Goal: Transaction & Acquisition: Obtain resource

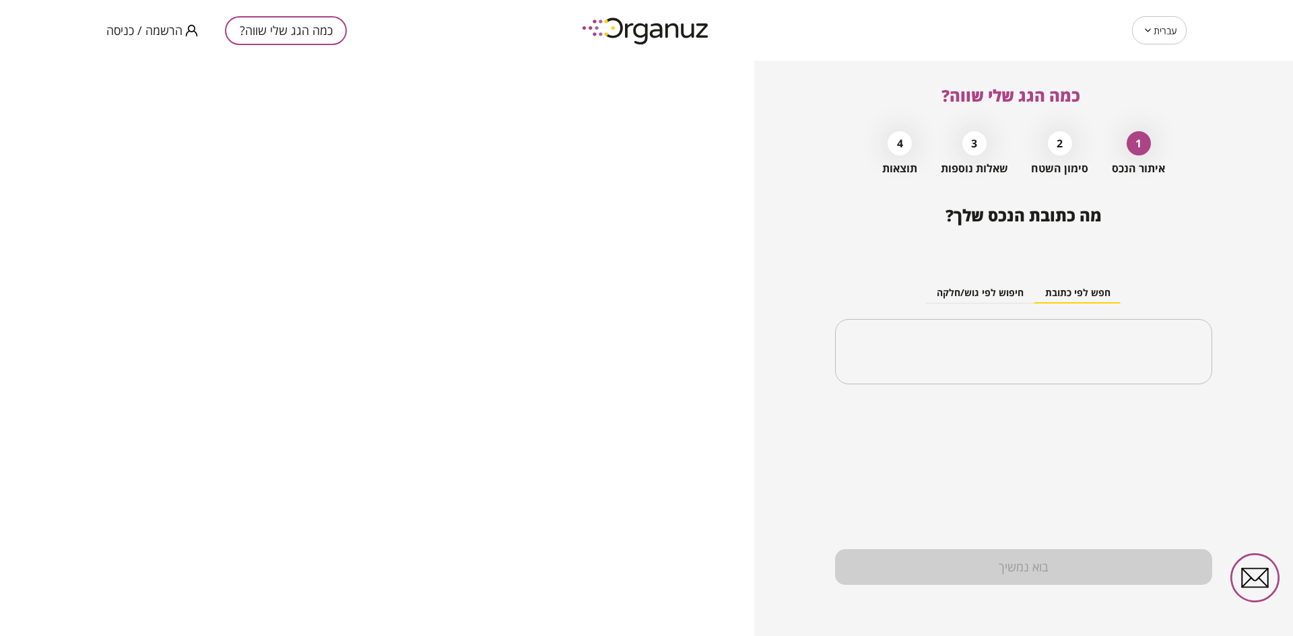
click at [141, 28] on span "הרשמה / כניסה" at bounding box center [144, 30] width 76 height 13
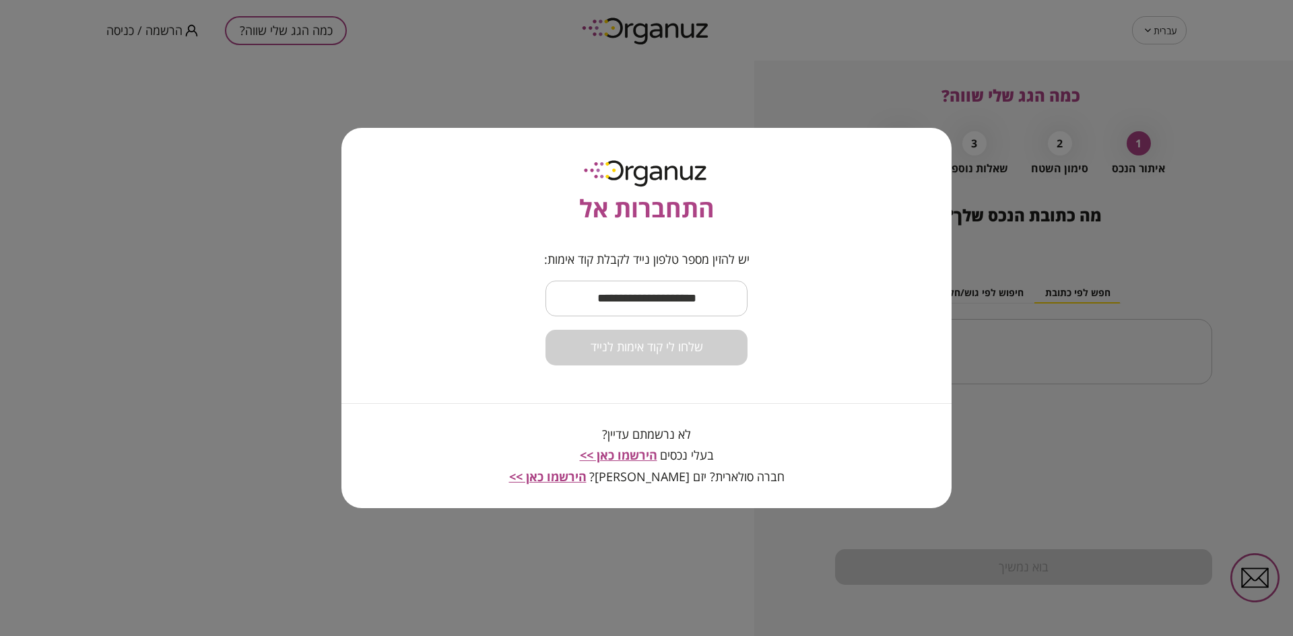
click at [598, 306] on input "text" at bounding box center [646, 299] width 202 height 40
type input "**********"
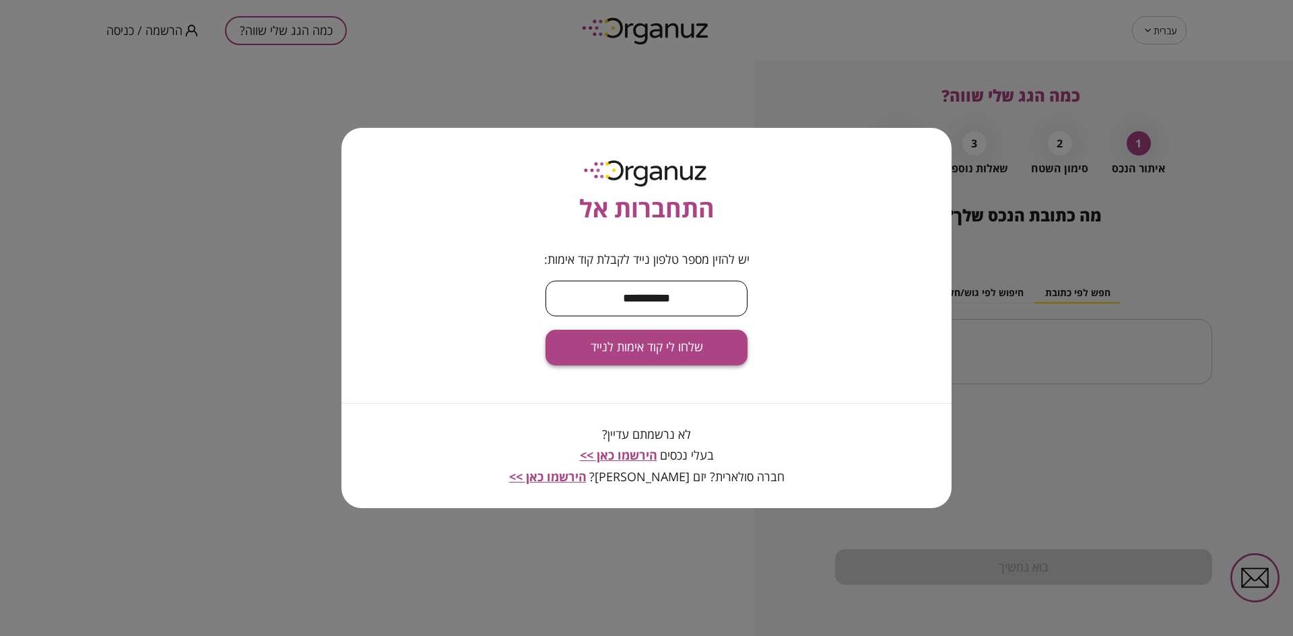
click at [658, 362] on button "שלחו לי קוד אימות לנייד" at bounding box center [646, 348] width 202 height 36
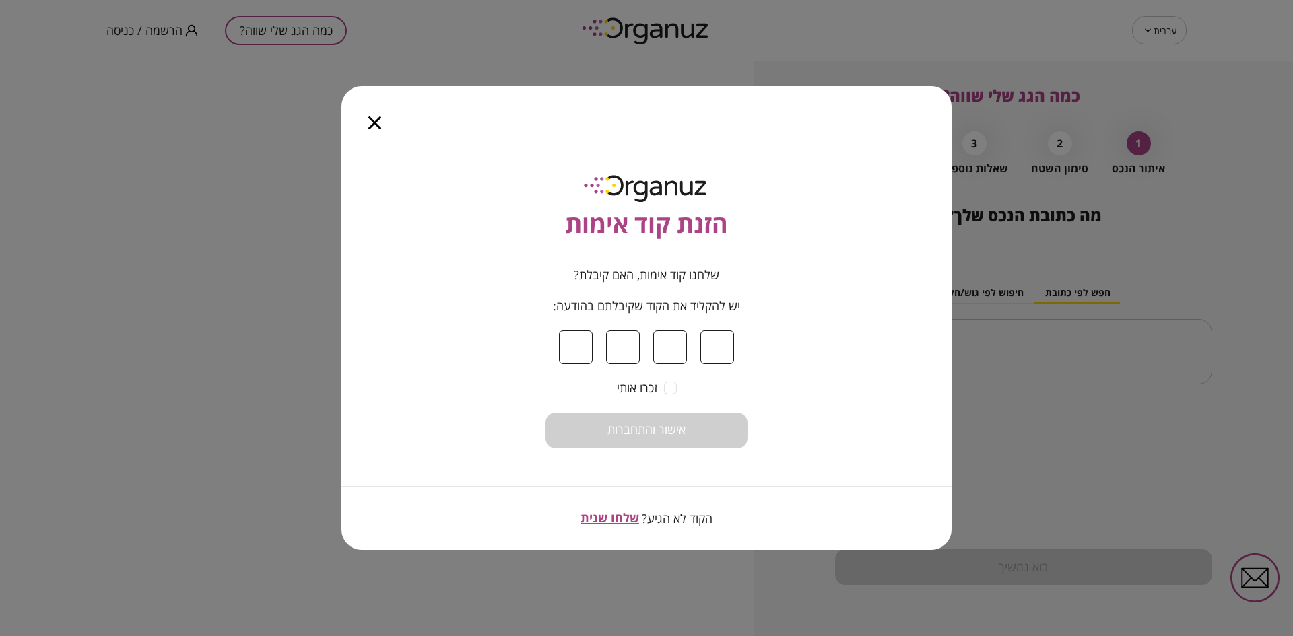
type input "*"
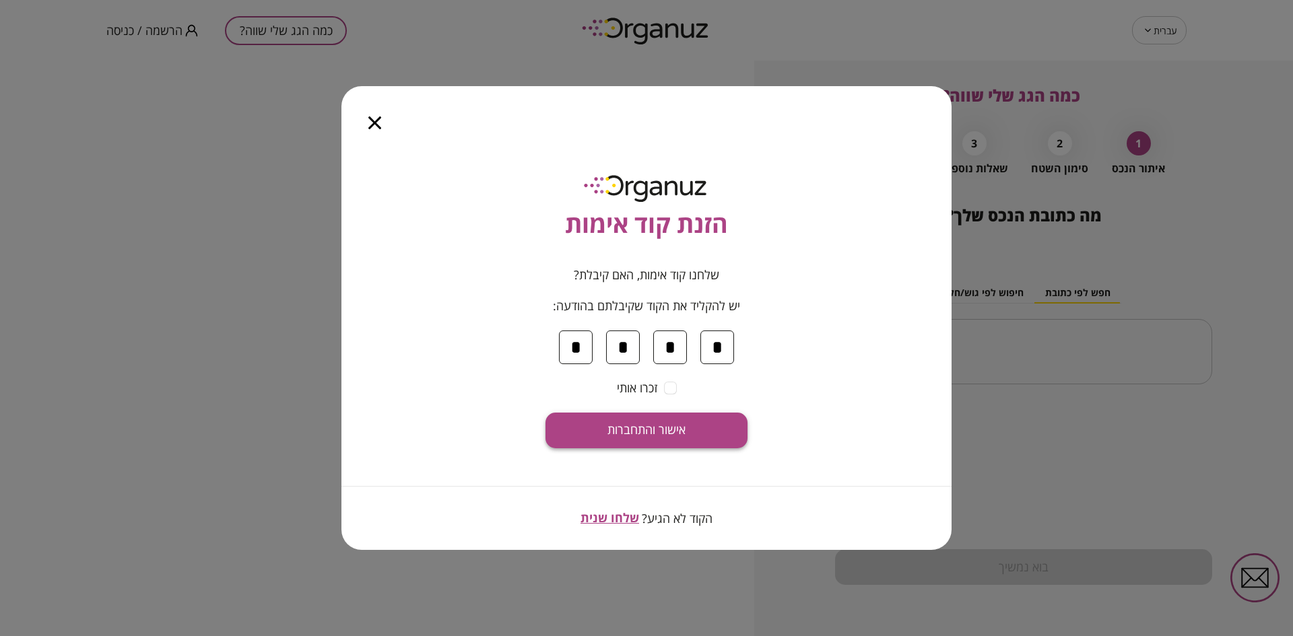
type input "*"
click at [657, 446] on button "אישור והתחברות" at bounding box center [646, 431] width 202 height 36
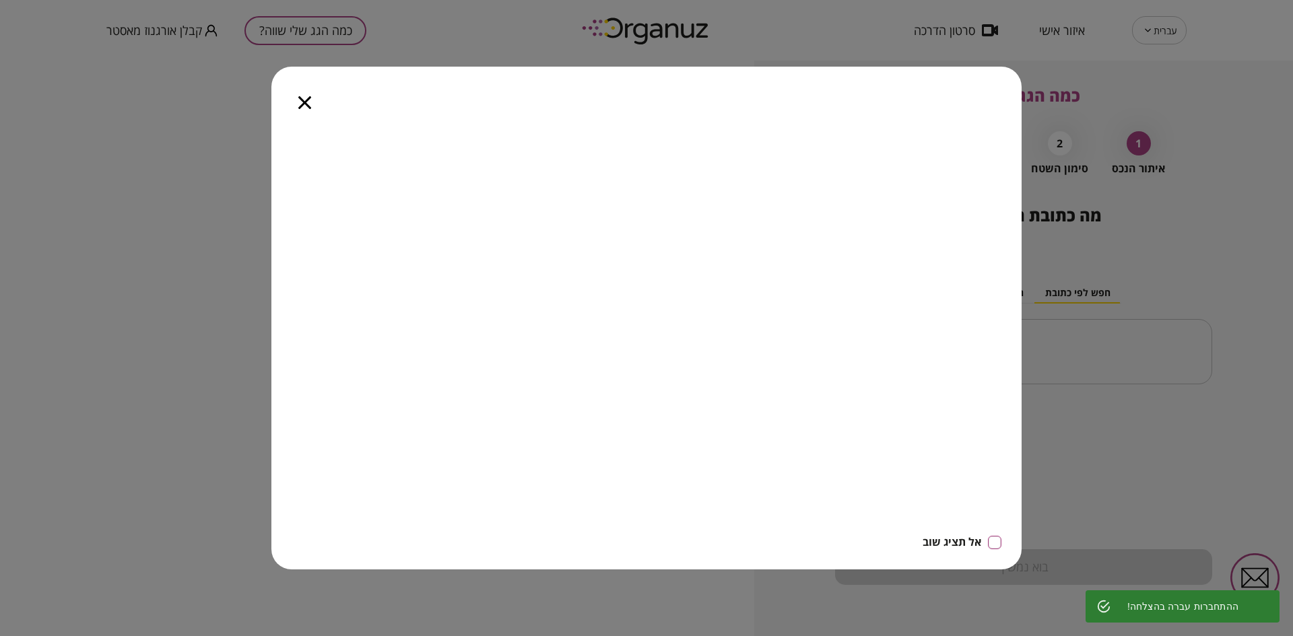
click at [304, 102] on icon "button" at bounding box center [304, 102] width 13 height 13
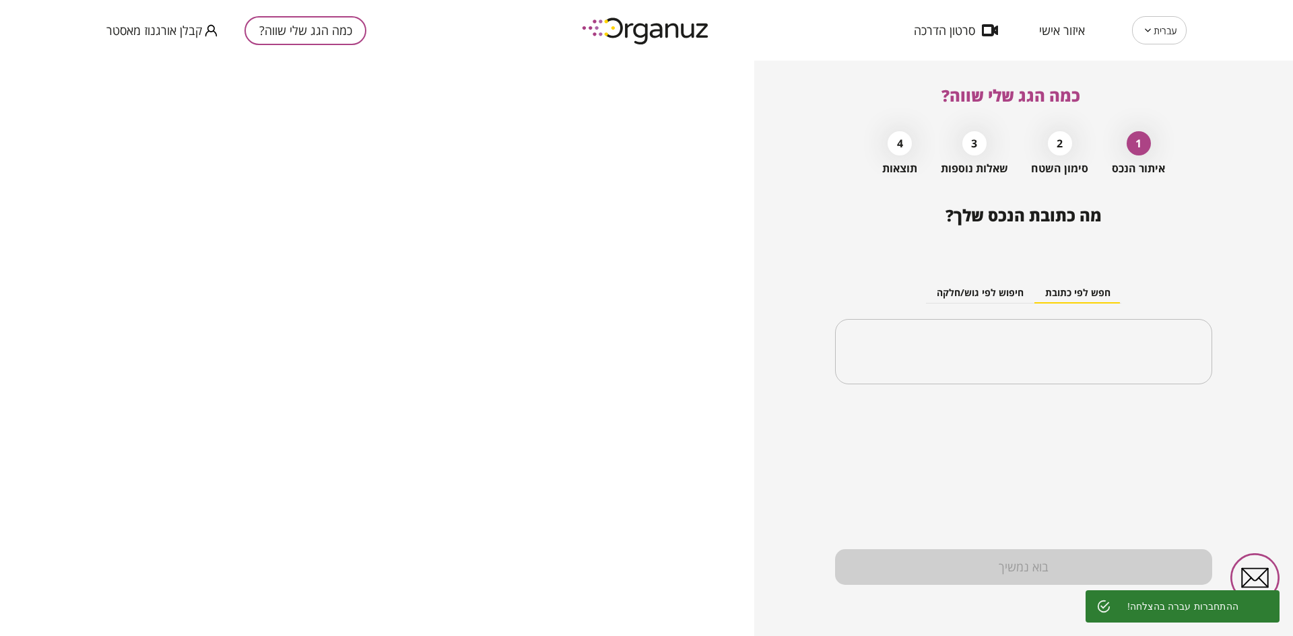
click at [1050, 28] on span "איזור אישי" at bounding box center [1062, 30] width 46 height 13
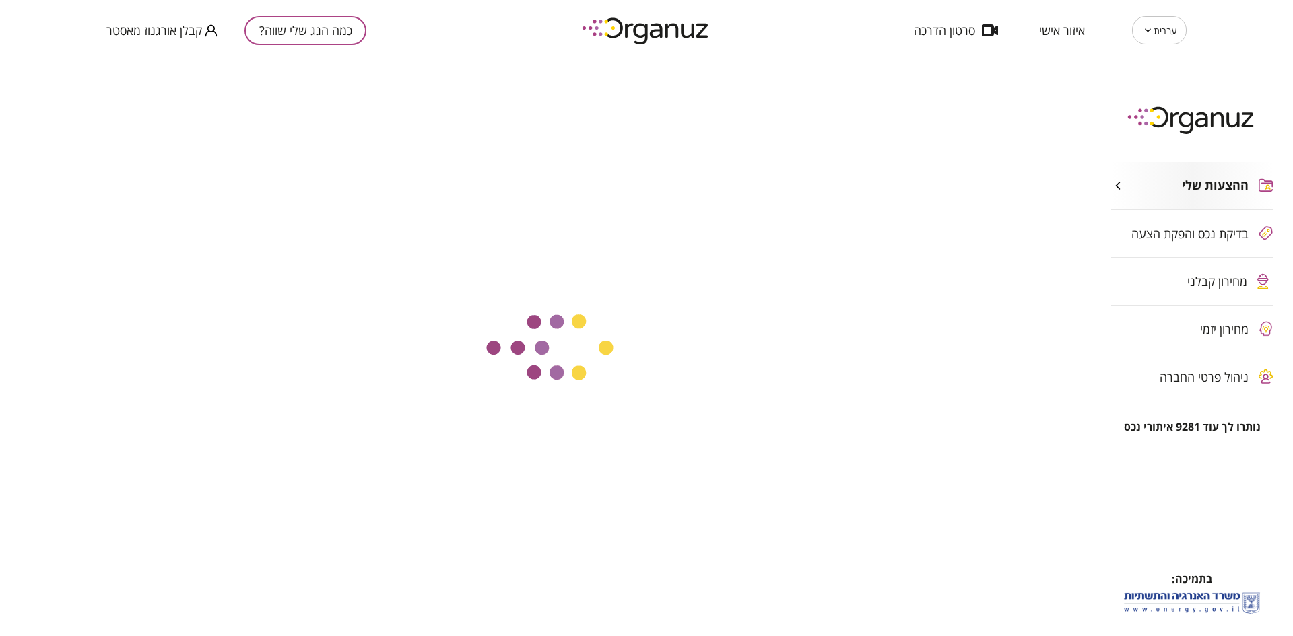
click at [1204, 273] on div "מחירון קבלני" at bounding box center [1192, 281] width 162 height 47
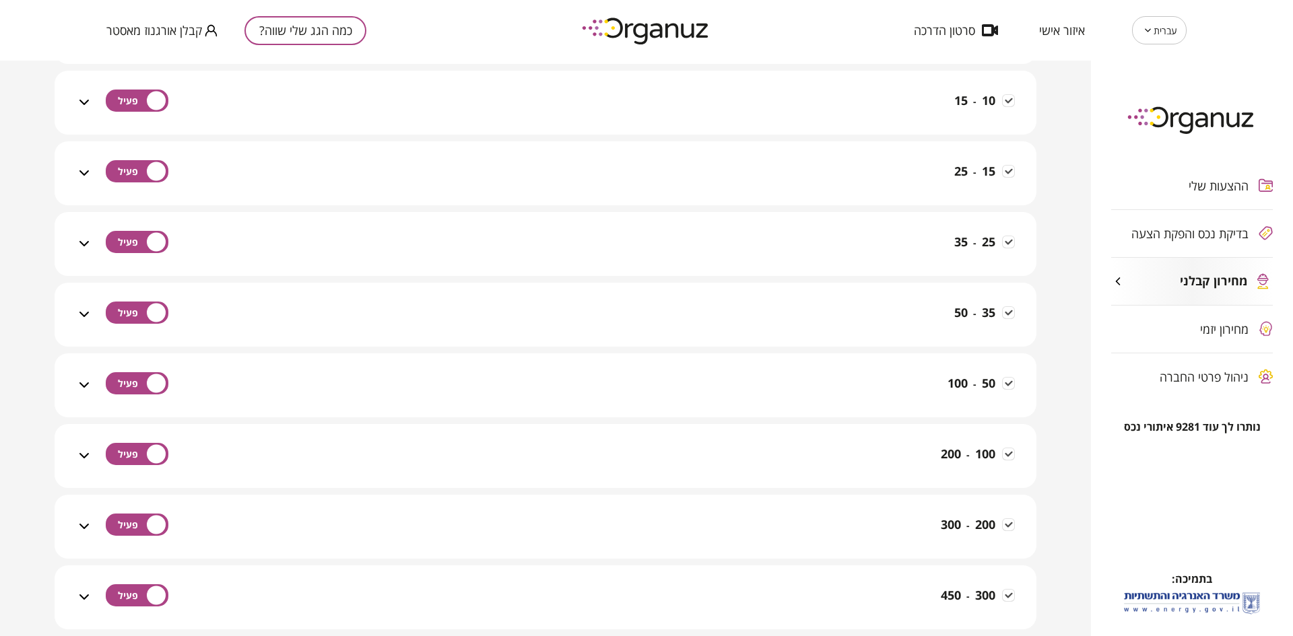
scroll to position [673, 0]
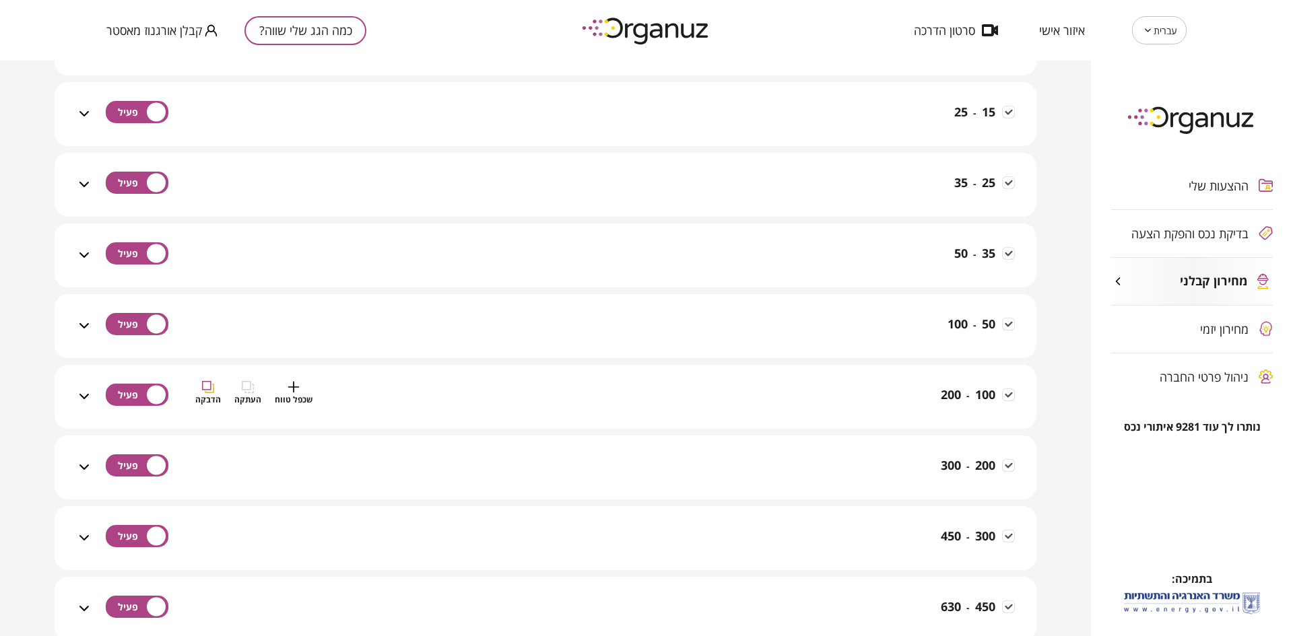
click at [656, 411] on div "100 - 200 שכפל טווח העתקה הדבקה" at bounding box center [553, 405] width 923 height 48
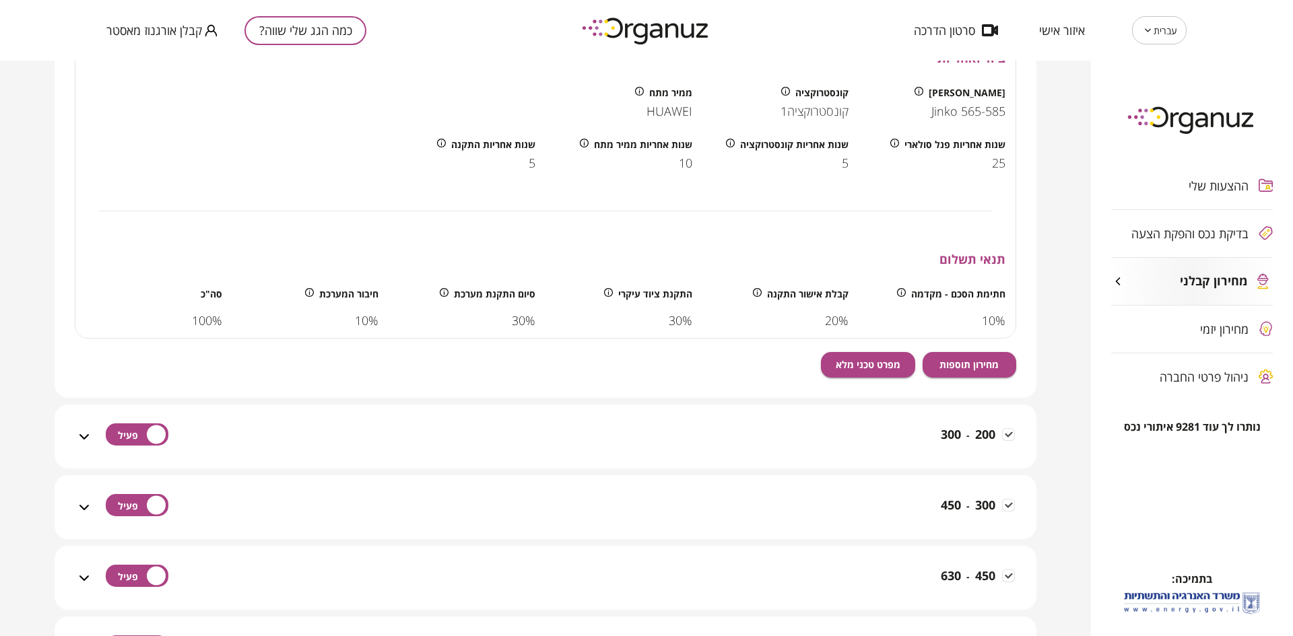
scroll to position [1381, 0]
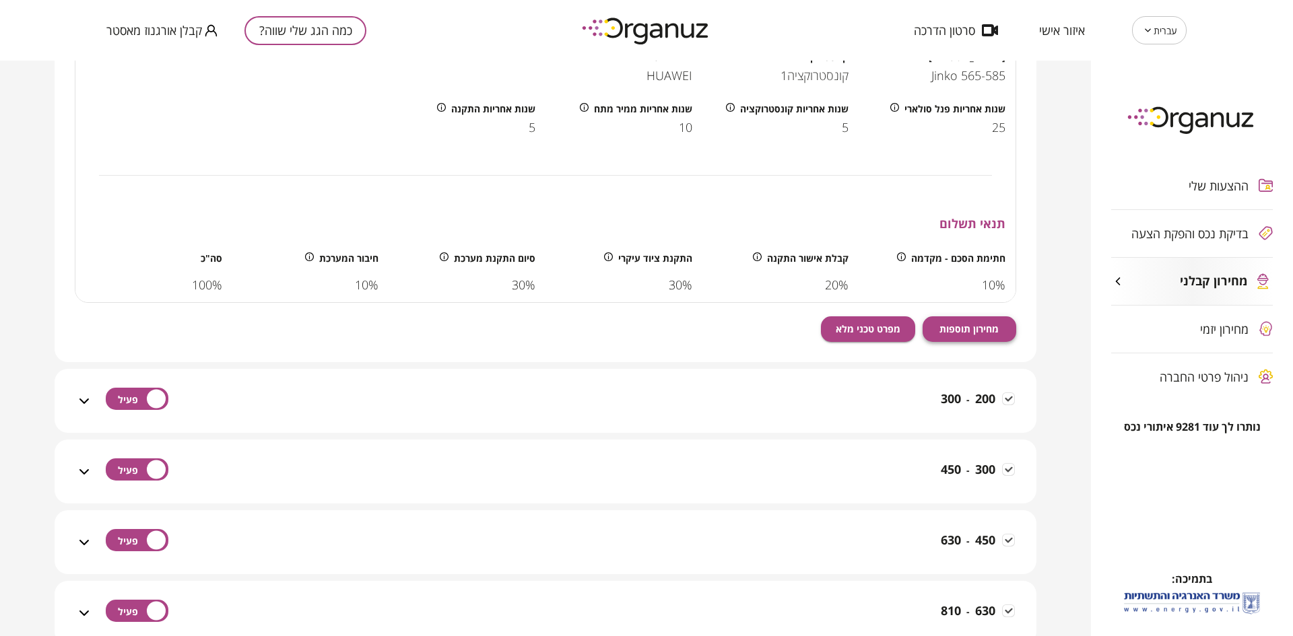
click at [949, 333] on span "מחירון תוספות" at bounding box center [968, 328] width 59 height 11
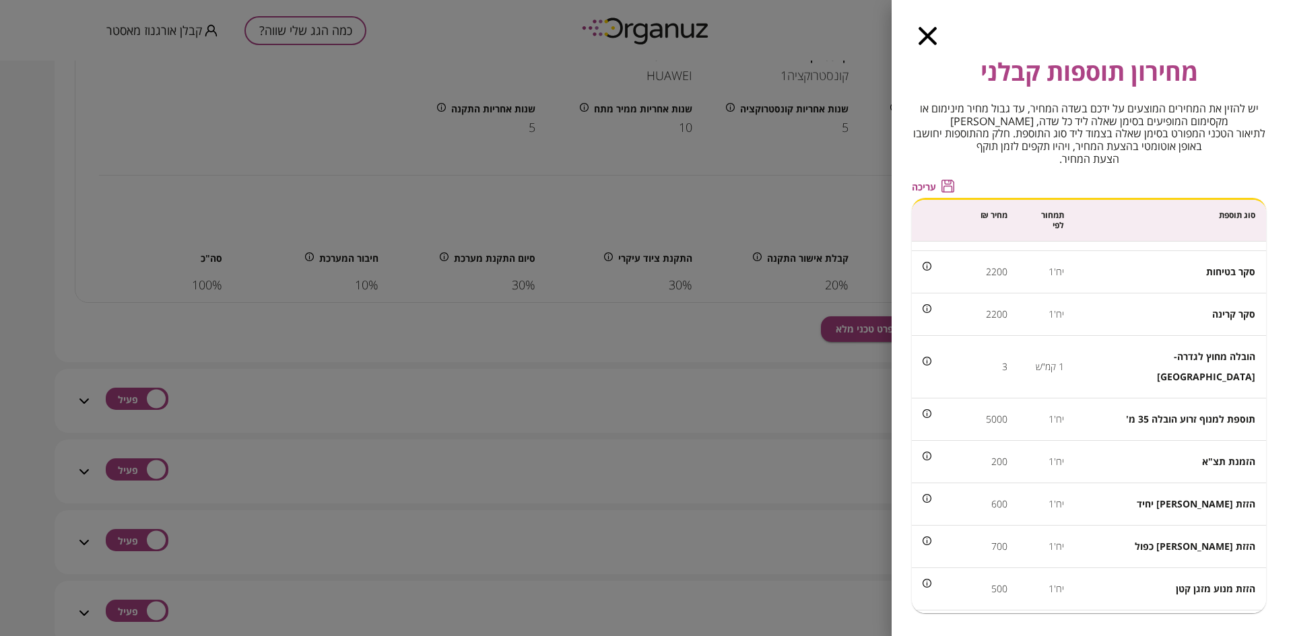
scroll to position [984, 0]
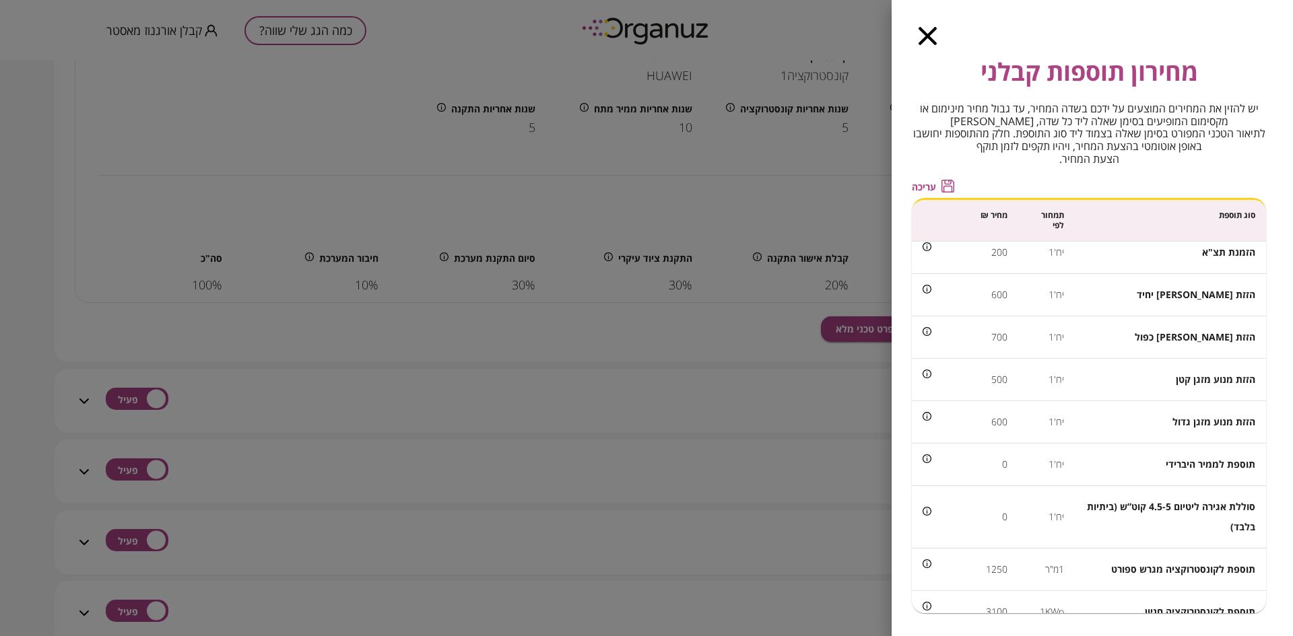
click at [929, 32] on icon "button" at bounding box center [928, 36] width 18 height 18
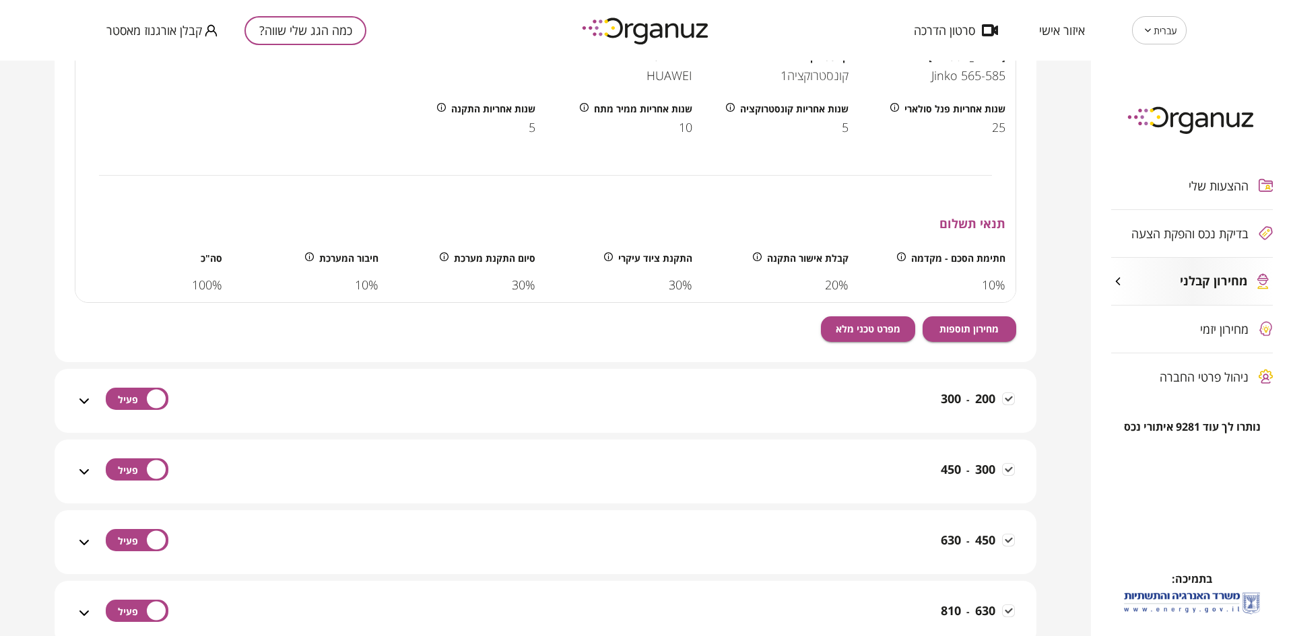
click at [292, 148] on div "עלות ש"ח סה"כ עלות מערכת (1KWp) 2,400 ציוד ואחריות פנל סולארי Jinko 565-585 קונ…" at bounding box center [545, 79] width 941 height 449
